Goal: Information Seeking & Learning: Compare options

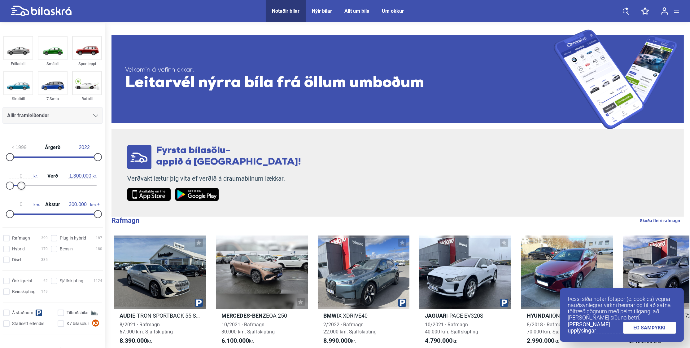
type input "1.200.000"
drag, startPoint x: 98, startPoint y: 183, endPoint x: 17, endPoint y: 200, distance: 82.3
click at [17, 200] on div "1999 Árgerð 2022 0 kr. Verð 1.200.000 kr. 0 km. Akstur 300.000 km." at bounding box center [52, 179] width 105 height 85
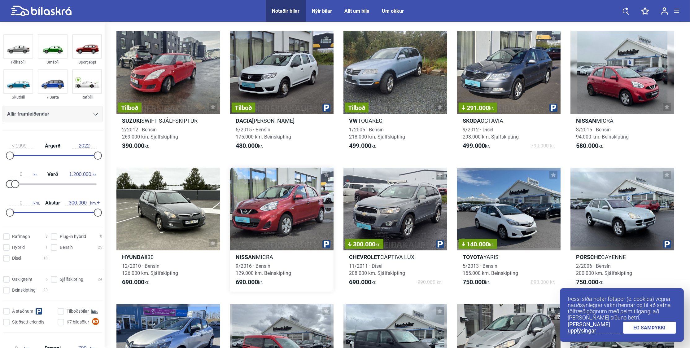
scroll to position [93, 0]
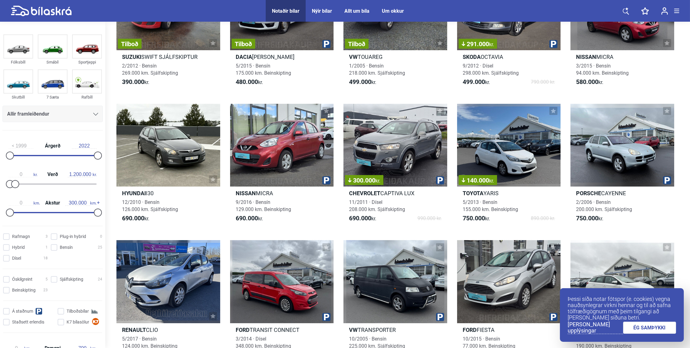
click at [643, 325] on link "ÉG SAMÞYKKI" at bounding box center [649, 327] width 53 height 12
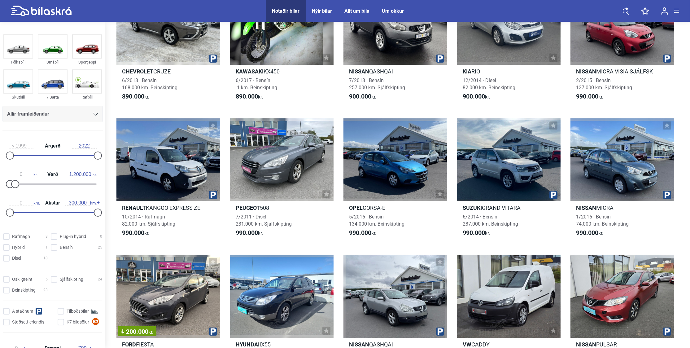
scroll to position [526, 0]
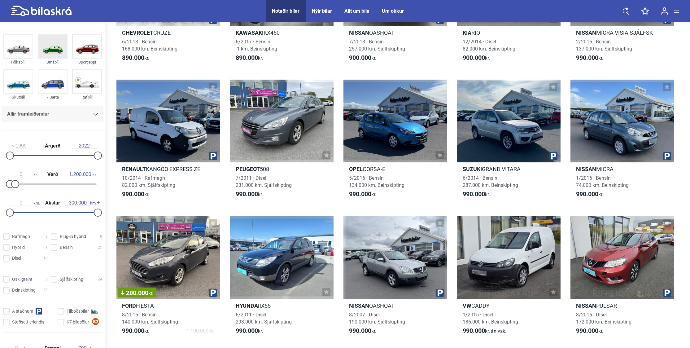
click at [63, 58] on img at bounding box center [52, 46] width 28 height 23
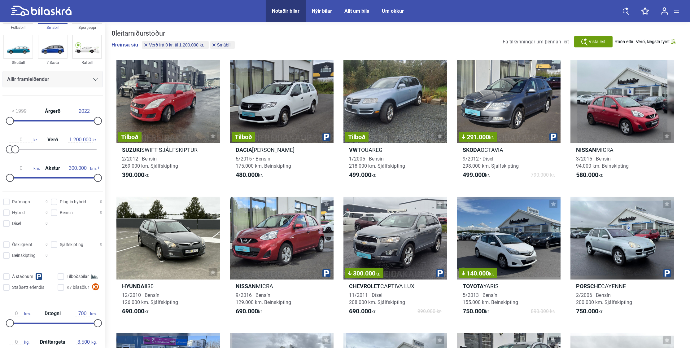
scroll to position [124, 0]
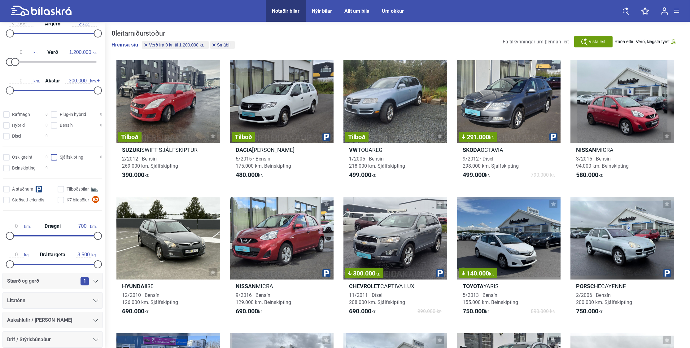
click at [53, 154] on input "Sjálfskipting 0" at bounding box center [77, 157] width 51 height 7
checkbox input "true"
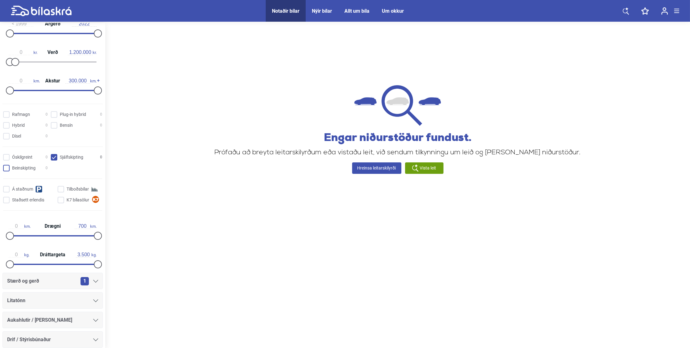
click at [15, 165] on input "Beinskipting 0" at bounding box center [26, 168] width 45 height 7
checkbox input "true"
click at [52, 155] on input "Sjálfskipting 0" at bounding box center [77, 157] width 51 height 7
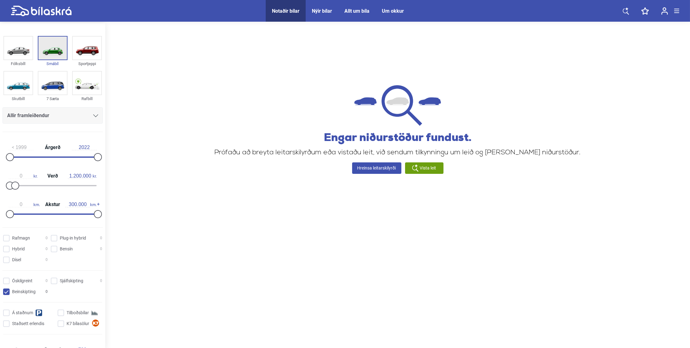
click at [59, 54] on img at bounding box center [52, 48] width 28 height 23
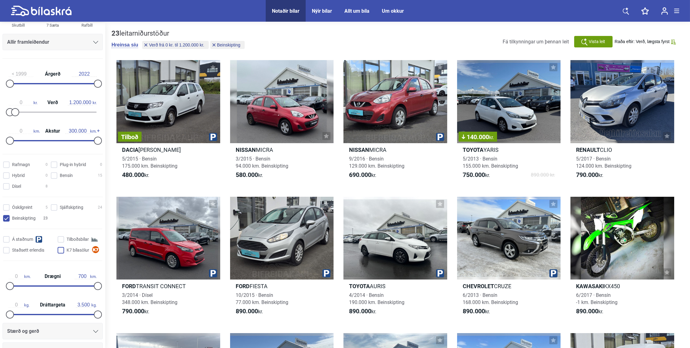
scroll to position [124, 0]
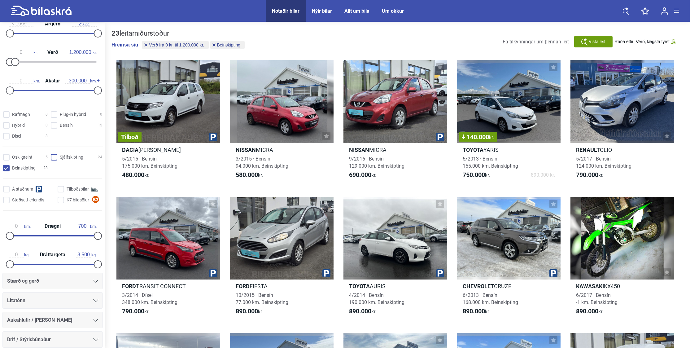
click at [52, 158] on input "Sjálfskipting 24" at bounding box center [77, 157] width 51 height 7
checkbox input "true"
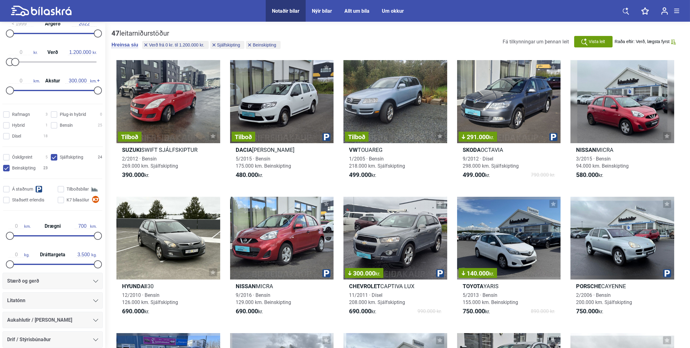
click at [23, 168] on input "Beinskipting 23" at bounding box center [26, 168] width 45 height 7
checkbox input "false"
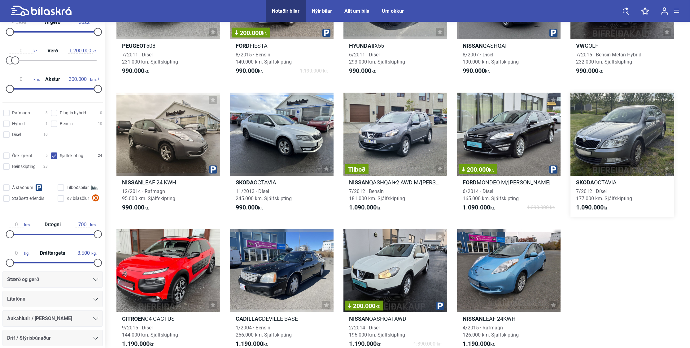
scroll to position [340, 0]
